Goal: Transaction & Acquisition: Purchase product/service

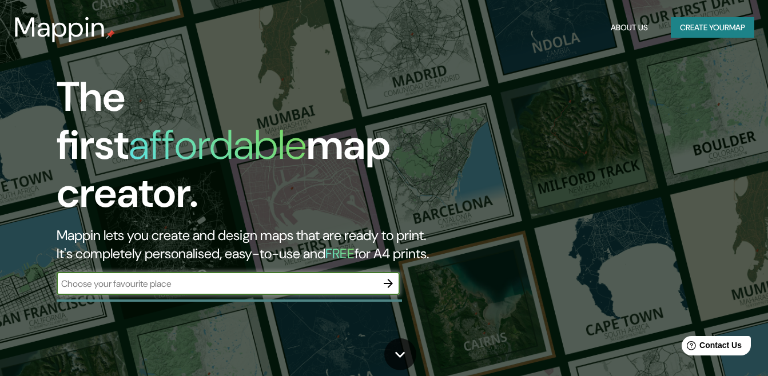
click at [275, 277] on input "text" at bounding box center [217, 283] width 320 height 13
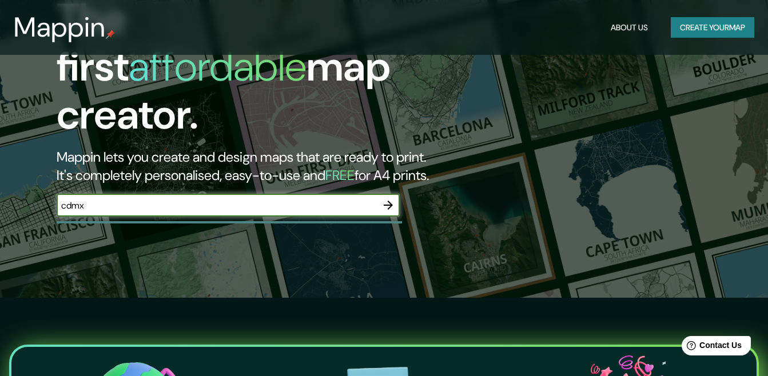
scroll to position [79, 0]
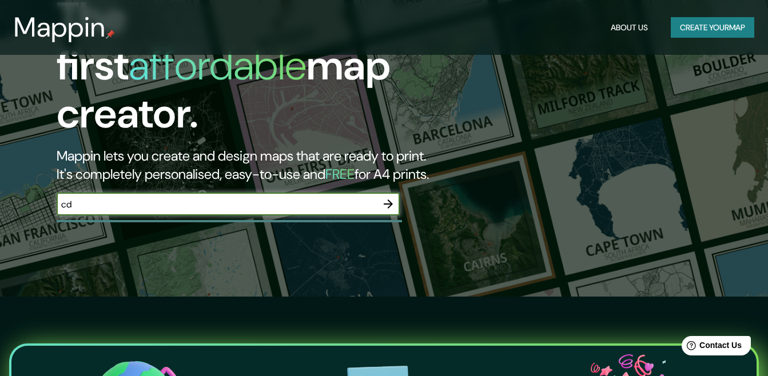
type input "c"
type input "ciudad de [GEOGRAPHIC_DATA]"
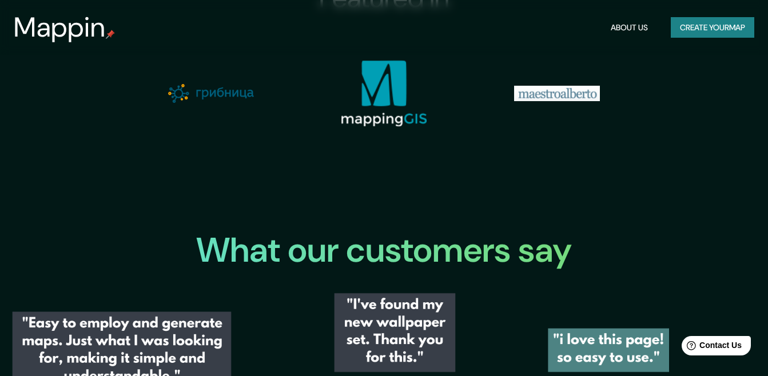
scroll to position [1194, 0]
click at [686, 30] on button "Create your map" at bounding box center [711, 27] width 83 height 21
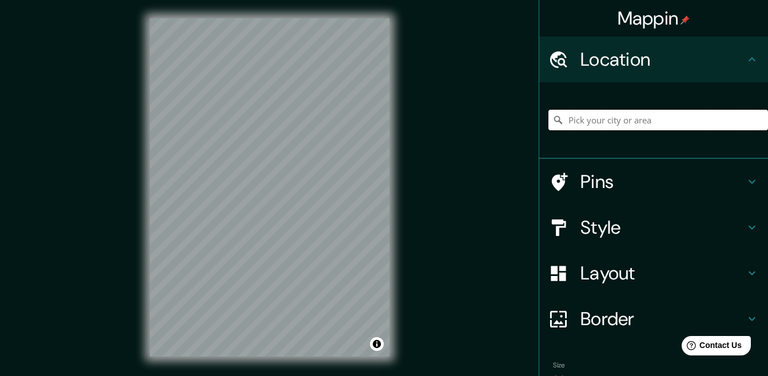
click at [629, 115] on input "Pick your city or area" at bounding box center [657, 120] width 219 height 21
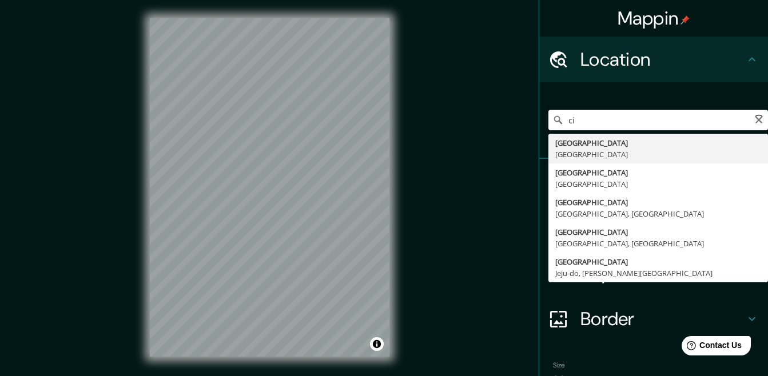
type input "c"
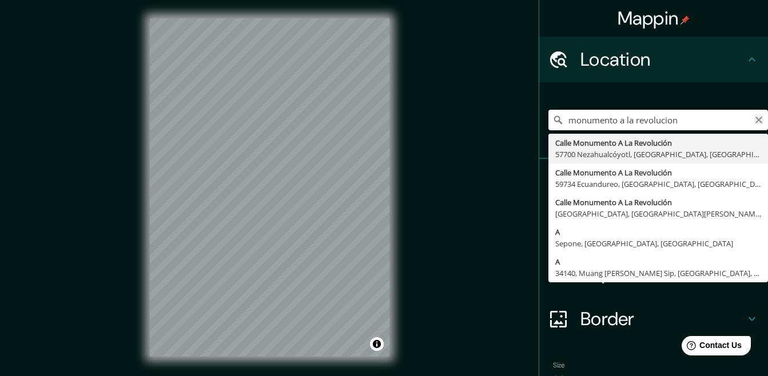
type input "monumento a la revolucion"
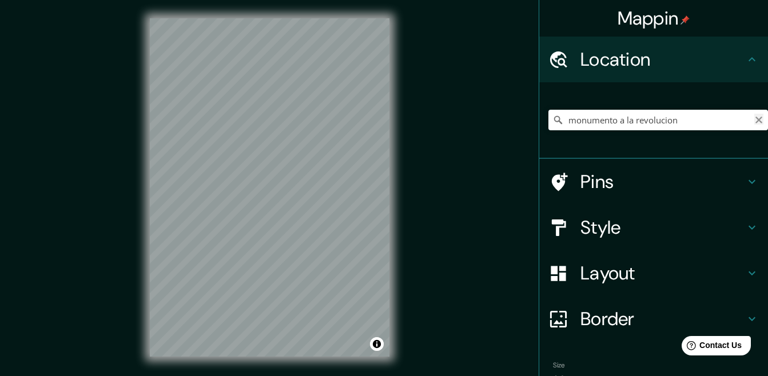
click at [754, 122] on icon "Clear" at bounding box center [758, 119] width 9 height 9
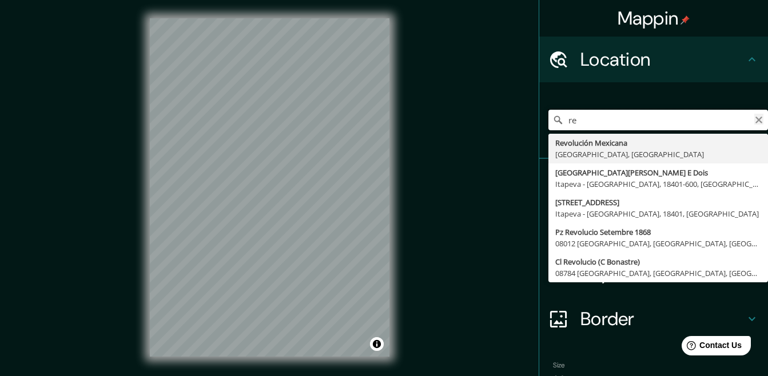
type input "r"
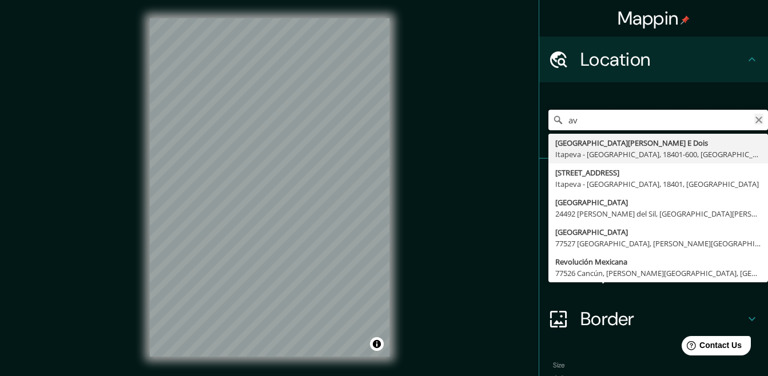
type input "a"
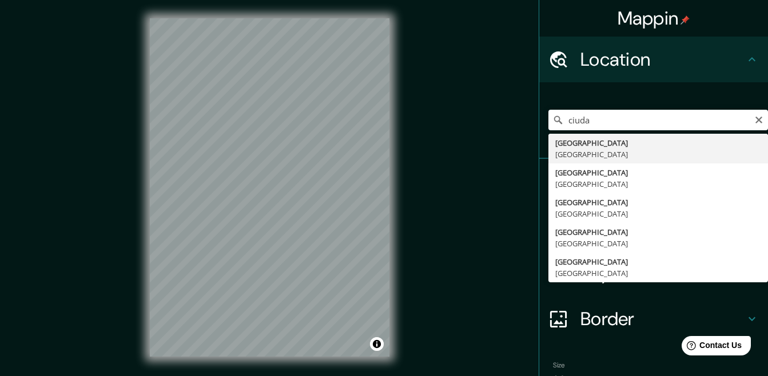
type input "[GEOGRAPHIC_DATA], [GEOGRAPHIC_DATA]"
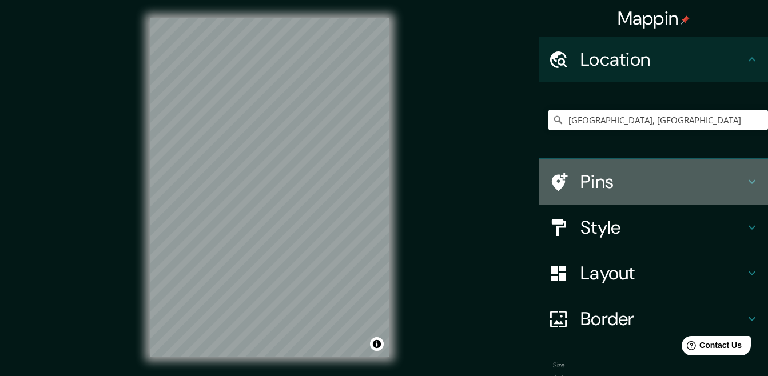
click at [587, 171] on h4 "Pins" at bounding box center [662, 181] width 165 height 23
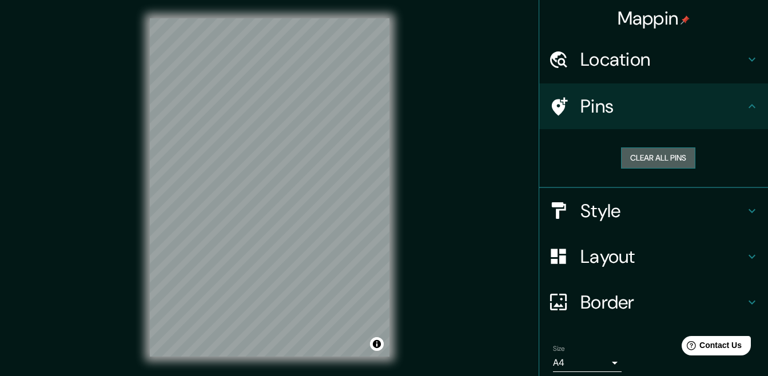
click at [628, 158] on button "Clear all pins" at bounding box center [658, 157] width 74 height 21
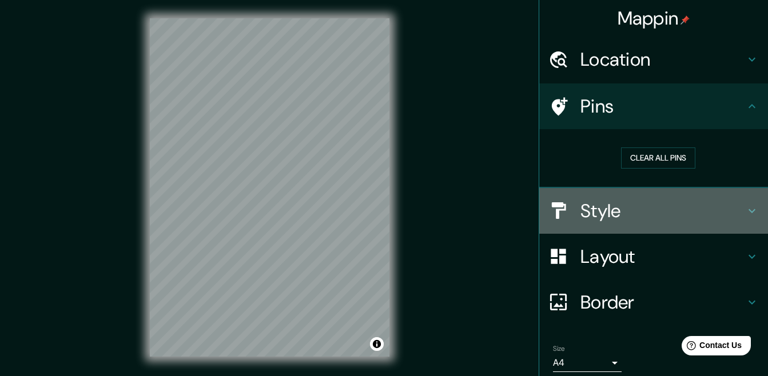
click at [592, 212] on h4 "Style" at bounding box center [662, 210] width 165 height 23
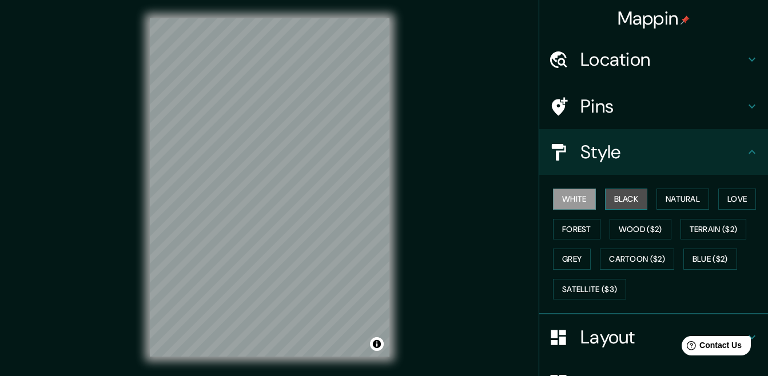
click at [628, 199] on button "Black" at bounding box center [626, 199] width 43 height 21
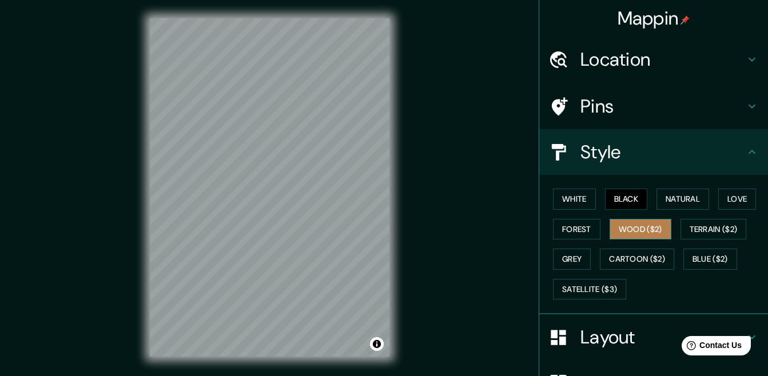
click at [628, 229] on button "Wood ($2)" at bounding box center [640, 229] width 62 height 21
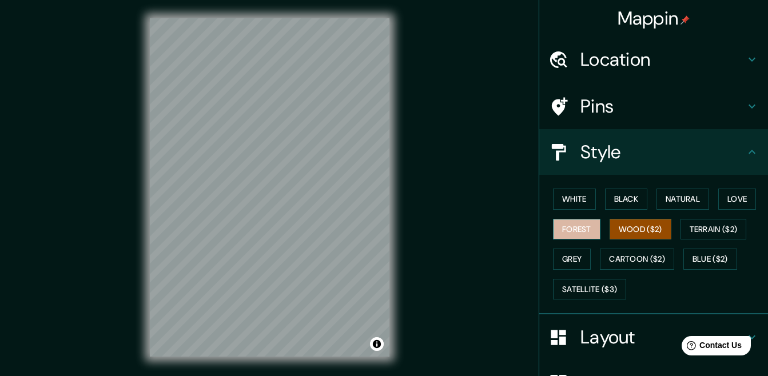
click at [576, 227] on button "Forest" at bounding box center [576, 229] width 47 height 21
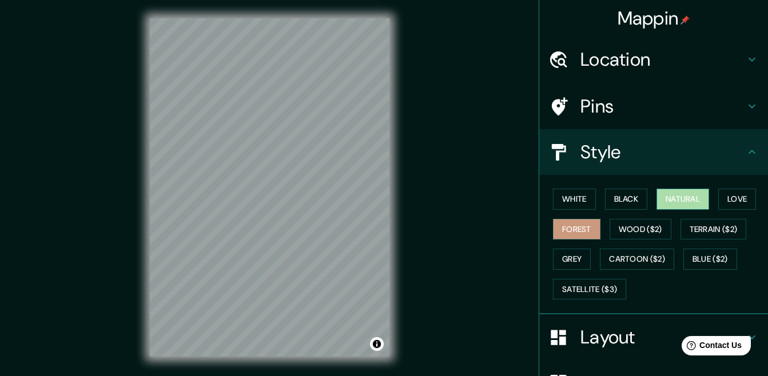
click at [677, 203] on button "Natural" at bounding box center [682, 199] width 53 height 21
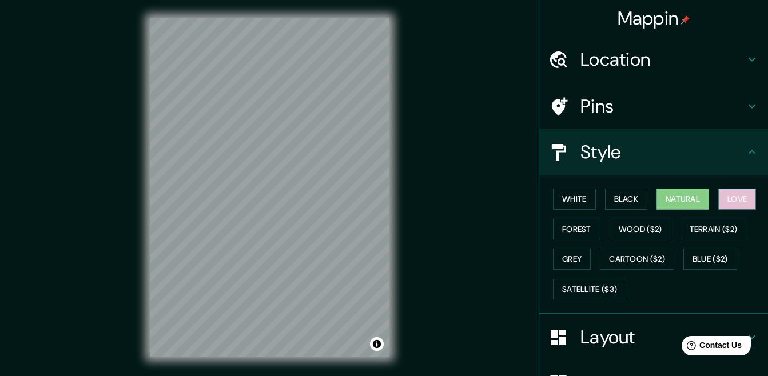
click at [728, 201] on button "Love" at bounding box center [737, 199] width 38 height 21
click at [560, 258] on button "Grey" at bounding box center [572, 259] width 38 height 21
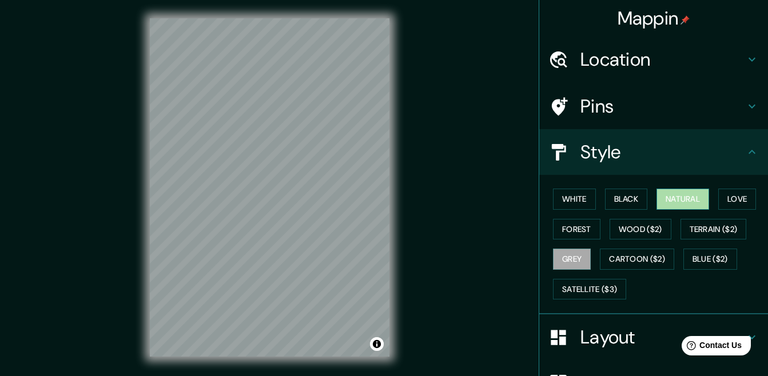
click at [678, 202] on button "Natural" at bounding box center [682, 199] width 53 height 21
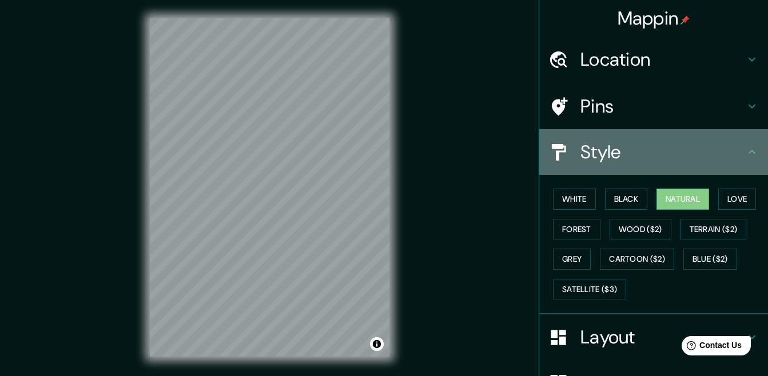
click at [720, 157] on h4 "Style" at bounding box center [662, 152] width 165 height 23
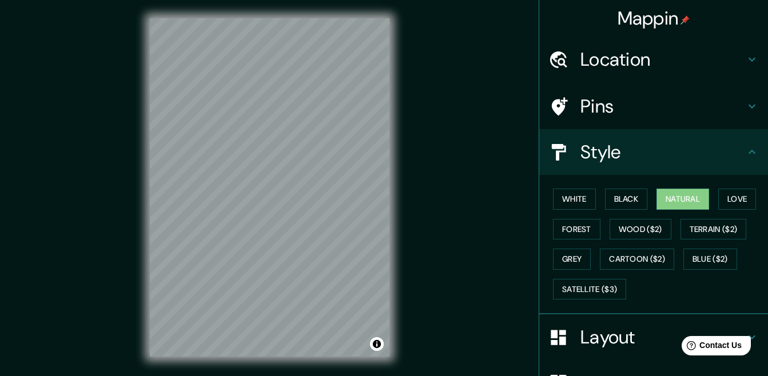
click at [745, 158] on icon at bounding box center [752, 152] width 14 height 14
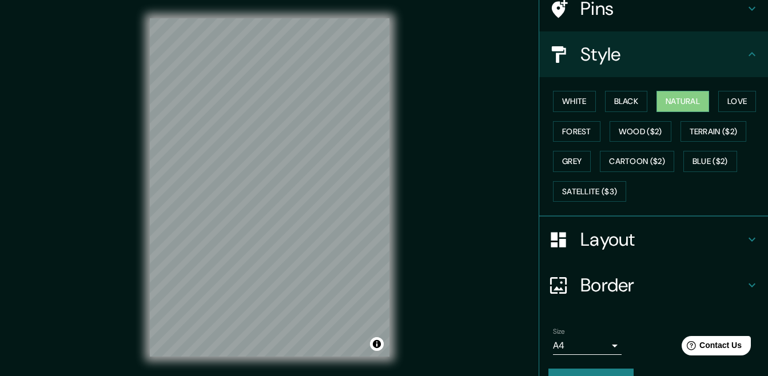
scroll to position [99, 0]
click at [645, 245] on h4 "Layout" at bounding box center [662, 238] width 165 height 23
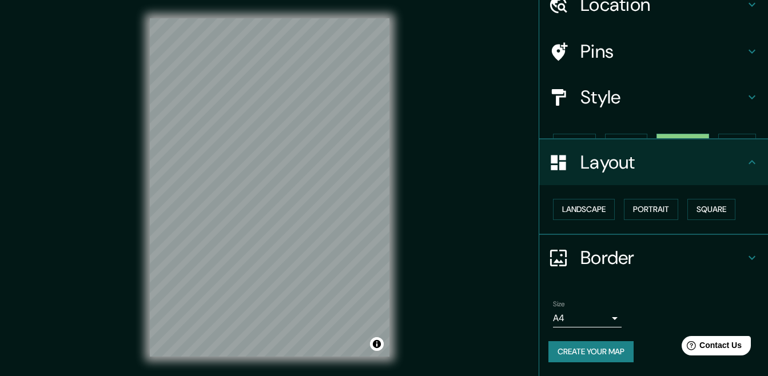
scroll to position [35, 0]
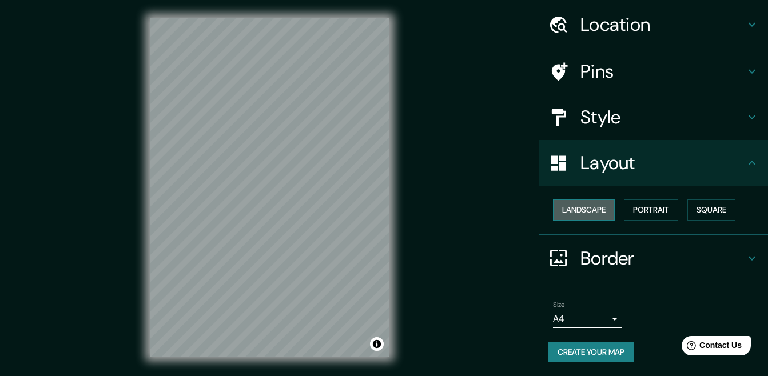
click at [583, 211] on button "Landscape" at bounding box center [584, 209] width 62 height 21
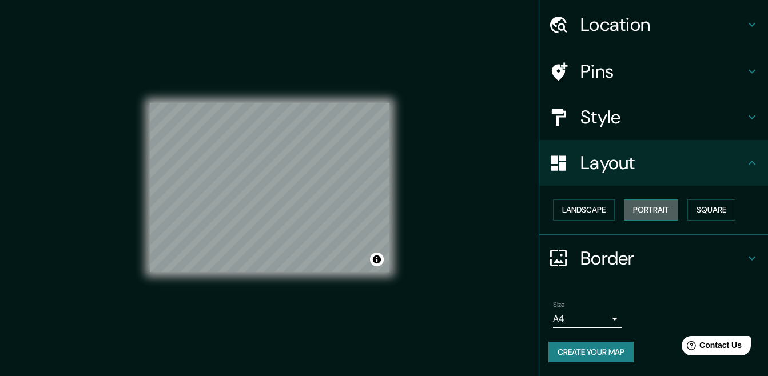
click at [639, 203] on button "Portrait" at bounding box center [651, 209] width 54 height 21
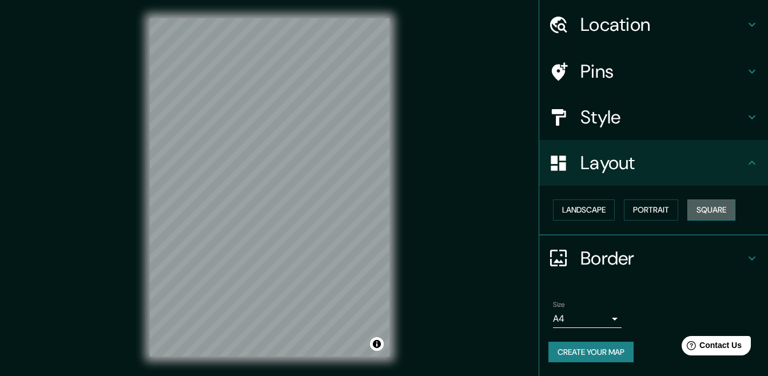
click at [688, 207] on button "Square" at bounding box center [711, 209] width 48 height 21
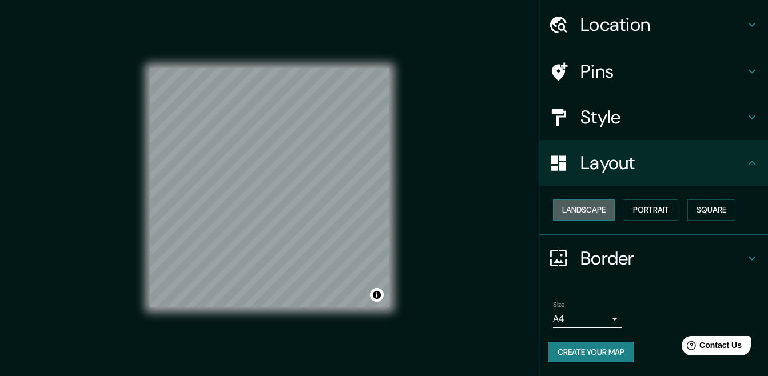
click at [573, 209] on button "Landscape" at bounding box center [584, 209] width 62 height 21
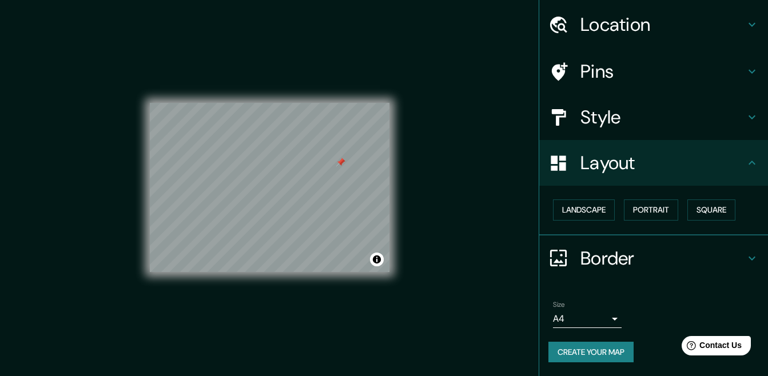
click at [343, 166] on div at bounding box center [340, 162] width 9 height 9
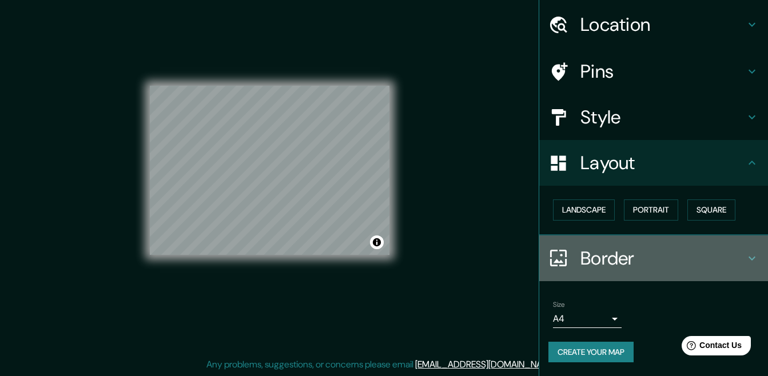
click at [602, 247] on h4 "Border" at bounding box center [662, 258] width 165 height 23
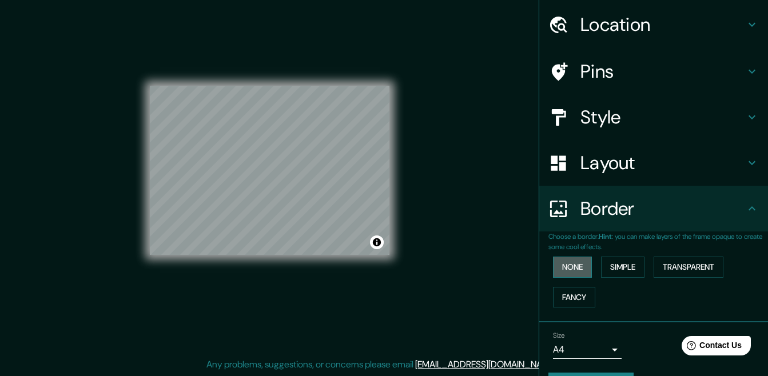
click at [576, 269] on button "None" at bounding box center [572, 267] width 39 height 21
click at [568, 297] on button "Fancy" at bounding box center [574, 297] width 42 height 21
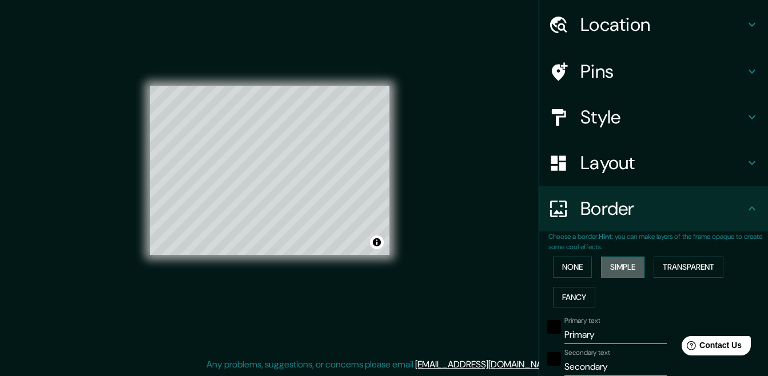
click at [630, 262] on button "Simple" at bounding box center [622, 267] width 43 height 21
click at [666, 262] on button "Transparent" at bounding box center [688, 267] width 70 height 21
click at [571, 273] on button "None" at bounding box center [572, 267] width 39 height 21
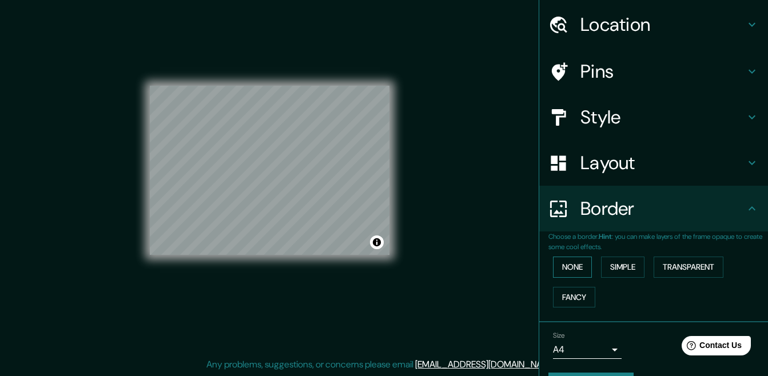
scroll to position [66, 0]
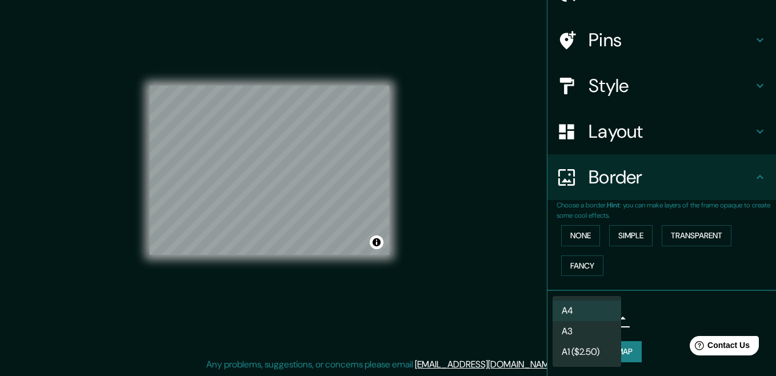
click at [567, 314] on body "Mappin Location [GEOGRAPHIC_DATA], [GEOGRAPHIC_DATA] Pins Style Layout Border C…" at bounding box center [388, 171] width 776 height 376
click at [589, 310] on li "A4" at bounding box center [587, 311] width 69 height 21
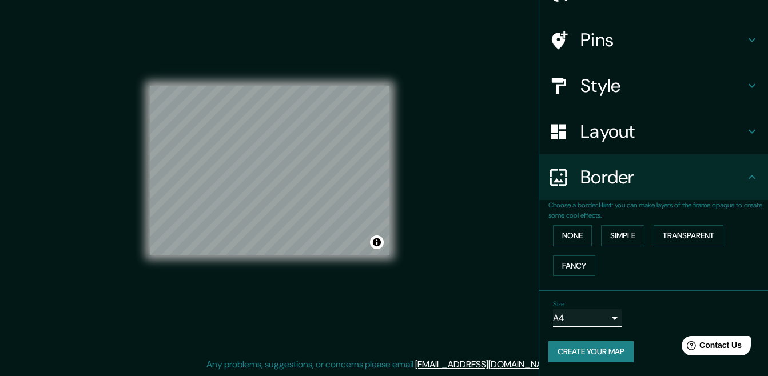
scroll to position [0, 0]
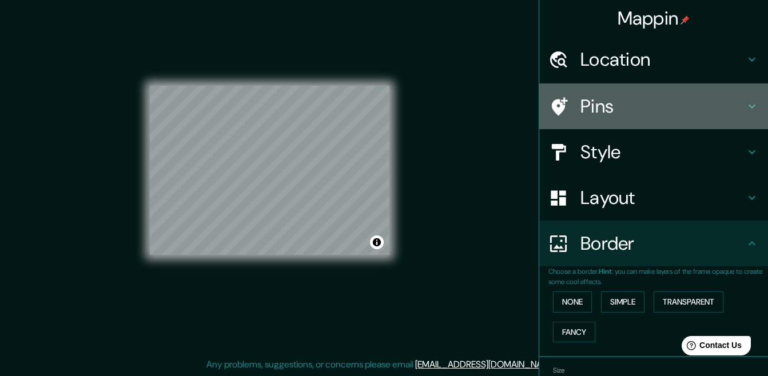
click at [639, 113] on h4 "Pins" at bounding box center [662, 106] width 165 height 23
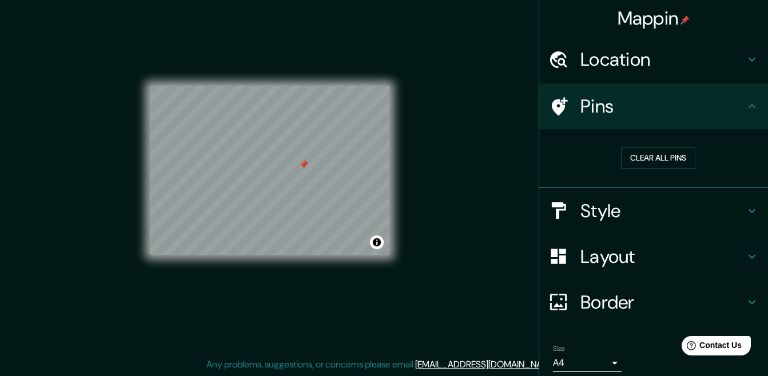
click at [302, 165] on div at bounding box center [303, 164] width 9 height 9
click at [306, 162] on div at bounding box center [303, 164] width 9 height 9
click at [377, 246] on button "Toggle attribution" at bounding box center [377, 242] width 14 height 14
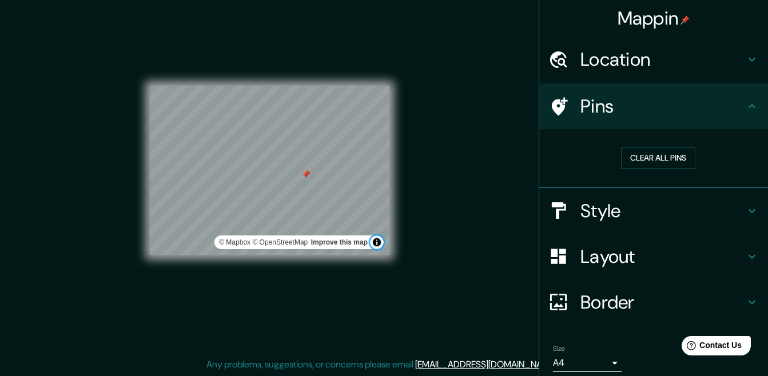
click at [377, 246] on button "Toggle attribution" at bounding box center [377, 242] width 14 height 14
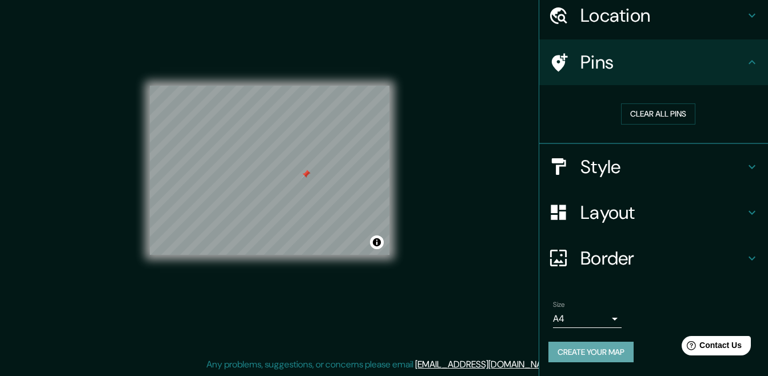
click at [585, 349] on button "Create your map" at bounding box center [590, 352] width 85 height 21
click at [592, 352] on button "Create your map" at bounding box center [590, 352] width 85 height 21
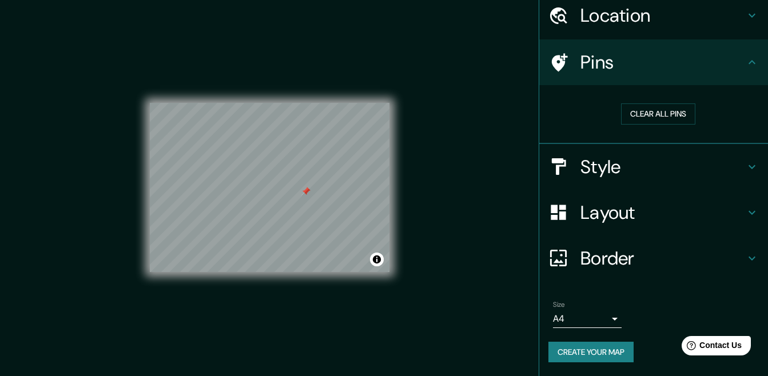
scroll to position [17, 0]
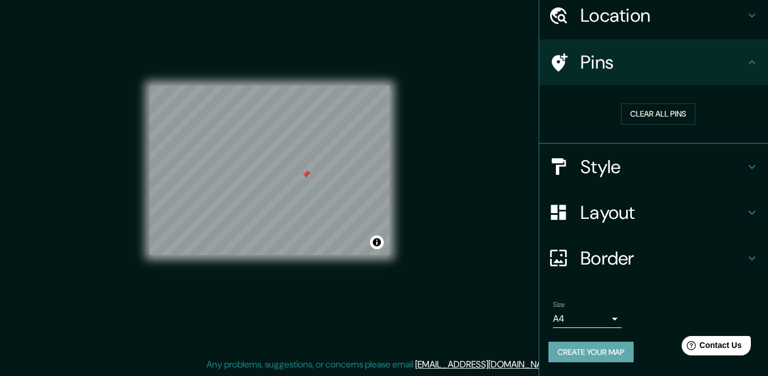
click at [589, 360] on button "Create your map" at bounding box center [590, 352] width 85 height 21
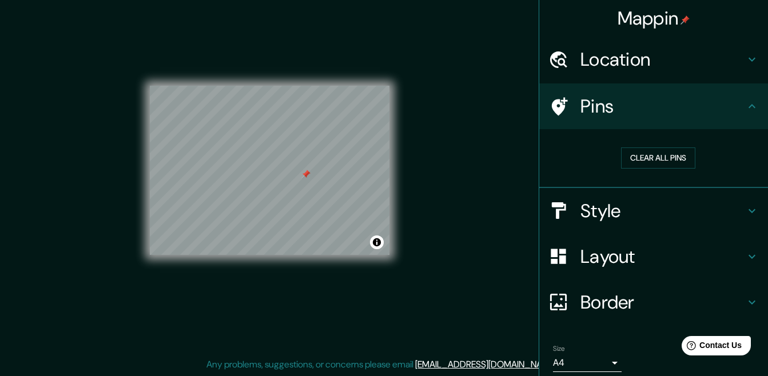
click at [441, 201] on div "Mappin Location [GEOGRAPHIC_DATA], [GEOGRAPHIC_DATA] Pins Clear all pins Style …" at bounding box center [384, 179] width 768 height 393
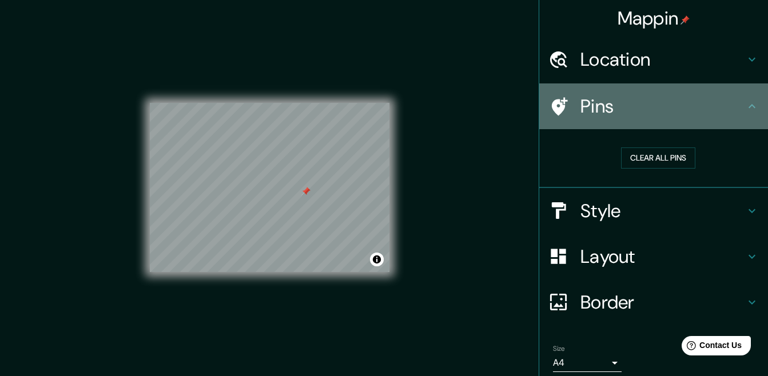
click at [678, 102] on h4 "Pins" at bounding box center [662, 106] width 165 height 23
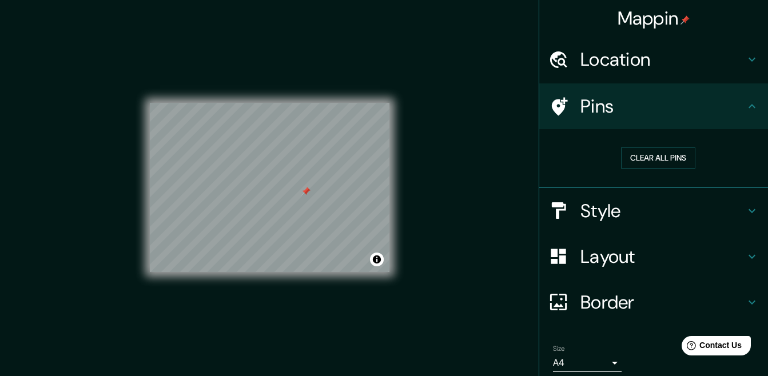
click at [747, 107] on icon at bounding box center [752, 106] width 14 height 14
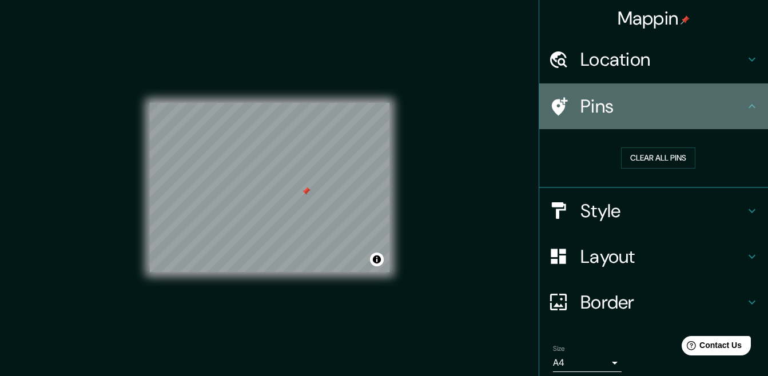
click at [746, 122] on div "Pins" at bounding box center [653, 106] width 229 height 46
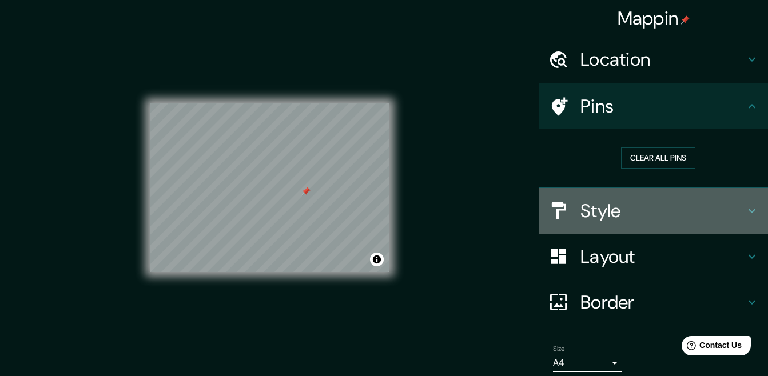
click at [745, 206] on icon at bounding box center [752, 211] width 14 height 14
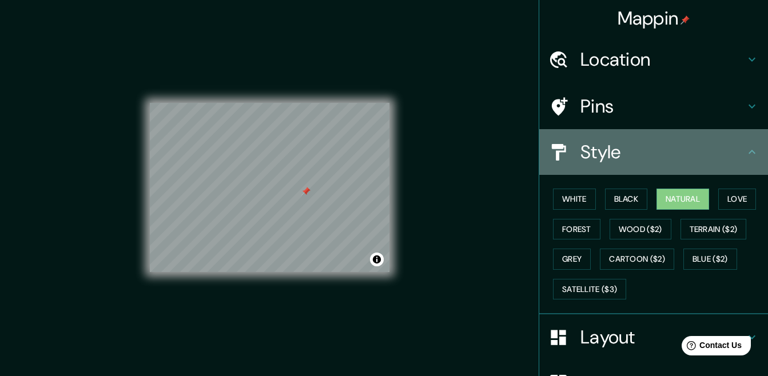
click at [741, 166] on div "Style" at bounding box center [653, 152] width 229 height 46
